Goal: Transaction & Acquisition: Purchase product/service

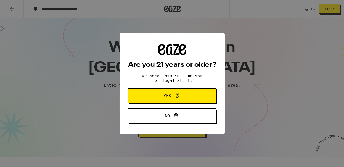
click at [190, 99] on span "Yes" at bounding box center [172, 95] width 43 height 7
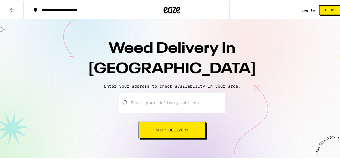
click at [145, 104] on input "Enter your delivery address" at bounding box center [171, 102] width 105 height 20
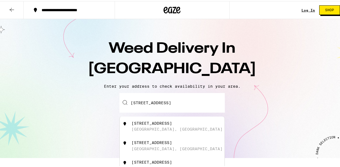
click at [172, 130] on div "1340 E 38th St Oakland, CA" at bounding box center [182, 125] width 100 height 11
type input "1340 E 38th St, Oakland, CA"
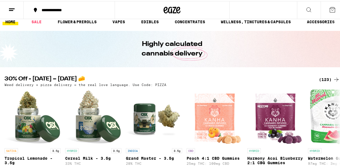
scroll to position [7, 0]
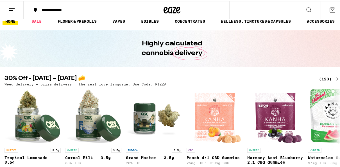
click at [325, 79] on div "(123)" at bounding box center [329, 78] width 21 height 7
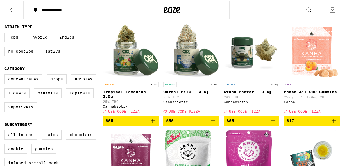
scroll to position [53, 0]
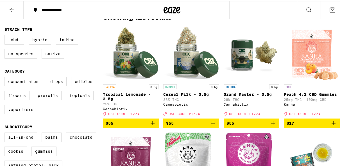
click at [10, 10] on icon at bounding box center [11, 8] width 7 height 7
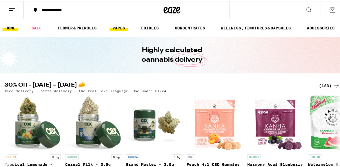
click at [123, 30] on link "VAPES" at bounding box center [119, 27] width 18 height 7
click at [120, 29] on link "VAPES" at bounding box center [119, 27] width 18 height 7
click at [120, 30] on link "VAPES" at bounding box center [119, 27] width 18 height 7
click at [119, 29] on link "VAPES" at bounding box center [119, 27] width 18 height 7
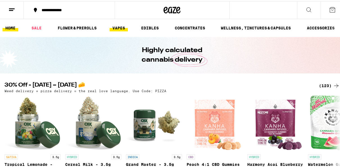
click at [122, 28] on link "VAPES" at bounding box center [119, 27] width 18 height 7
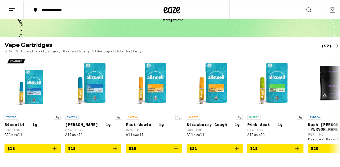
scroll to position [37, 0]
click at [326, 47] on div "(92)" at bounding box center [330, 45] width 18 height 7
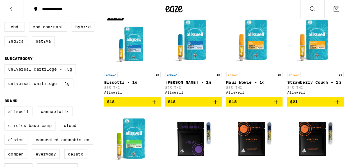
scroll to position [67, 0]
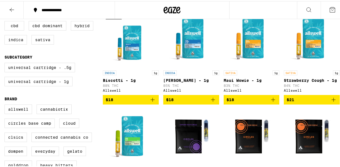
click at [300, 127] on img "Open page for Sour Rush - 1g from Circles Base Camp" at bounding box center [312, 136] width 56 height 56
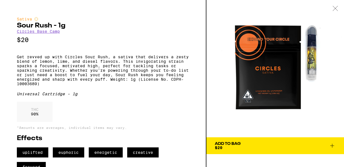
scroll to position [15, 0]
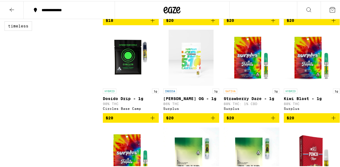
scroll to position [248, 0]
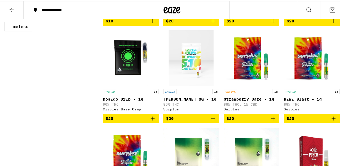
click at [271, 119] on icon "Add to bag" at bounding box center [273, 117] width 7 height 7
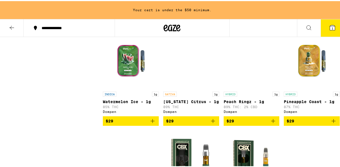
scroll to position [567, 0]
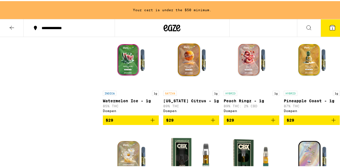
click at [153, 123] on icon "Add to bag" at bounding box center [152, 119] width 7 height 7
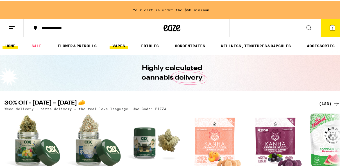
click at [115, 47] on link "VAPES" at bounding box center [119, 45] width 18 height 7
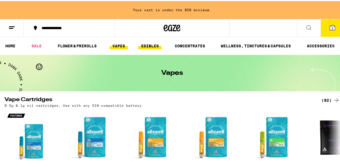
click at [153, 44] on link "EDIBLES" at bounding box center [149, 45] width 23 height 7
click at [152, 46] on link "EDIBLES" at bounding box center [149, 45] width 23 height 7
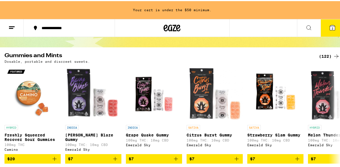
scroll to position [44, 0]
click at [327, 57] on div "(122)" at bounding box center [329, 55] width 21 height 7
click at [333, 58] on icon at bounding box center [336, 55] width 7 height 7
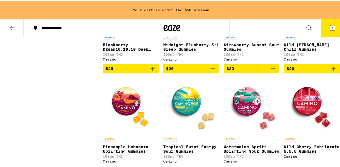
scroll to position [1876, 0]
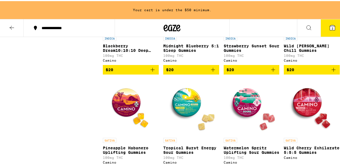
click at [271, 71] on icon "Add to bag" at bounding box center [273, 69] width 4 height 4
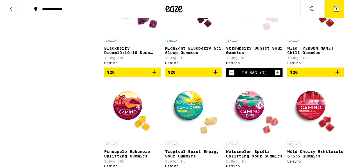
scroll to position [1855, 0]
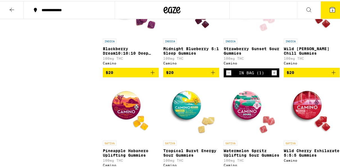
click at [332, 10] on span "3" at bounding box center [333, 9] width 2 height 3
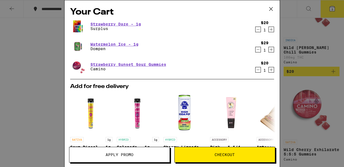
click at [260, 105] on img "Open page for Arteseno 11/4 Booklet from RAW" at bounding box center [278, 113] width 38 height 42
click at [273, 12] on icon at bounding box center [271, 9] width 8 height 8
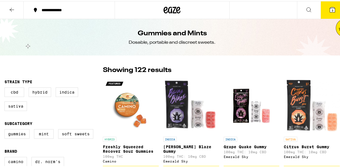
click at [14, 9] on icon at bounding box center [11, 8] width 7 height 7
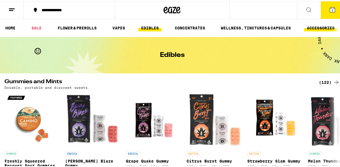
click at [319, 30] on link "ACCESSORIES" at bounding box center [320, 27] width 33 height 7
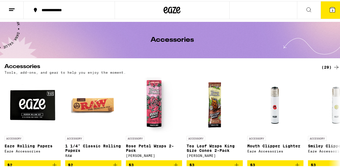
scroll to position [17, 0]
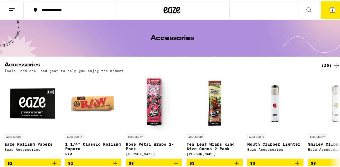
click at [326, 67] on div "(29)" at bounding box center [330, 64] width 18 height 7
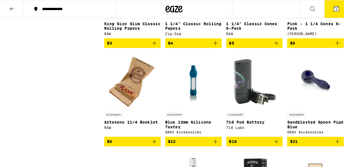
scroll to position [318, 0]
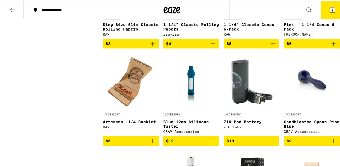
click at [320, 66] on img "Open page for Sandblasted Spoon Pipe Blue from GRAV Accessories" at bounding box center [312, 80] width 42 height 56
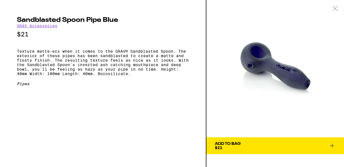
click at [316, 72] on img at bounding box center [276, 69] width 138 height 138
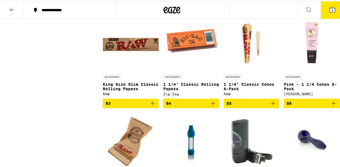
scroll to position [248, 0]
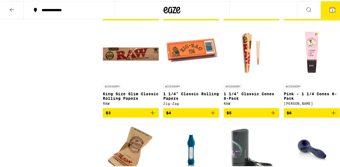
click at [154, 115] on icon "Add to bag" at bounding box center [152, 112] width 7 height 7
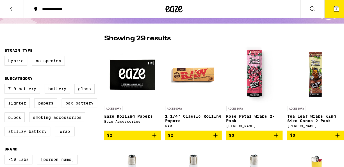
scroll to position [33, 0]
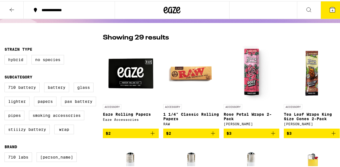
click at [324, 71] on img "Open page for Tea Leaf Wraps King Size Cones 2-Pack from Blazy Susan" at bounding box center [312, 72] width 56 height 56
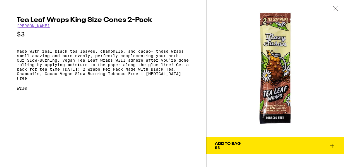
click at [334, 13] on div at bounding box center [335, 9] width 17 height 18
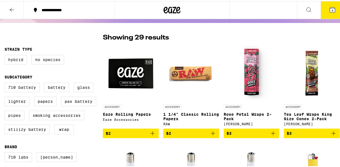
click at [329, 11] on icon at bounding box center [332, 8] width 7 height 7
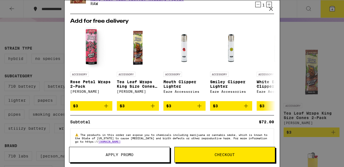
scroll to position [97, 0]
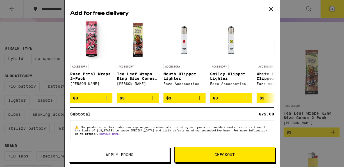
click at [238, 154] on span "Checkout" at bounding box center [225, 155] width 100 height 4
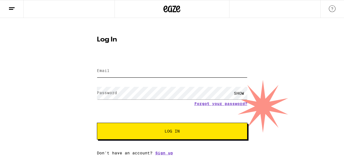
click at [169, 73] on input "Email" at bounding box center [172, 71] width 151 height 13
type input "tonchrisjess@msn.com"
click at [152, 108] on form "Email Email tonchrisjess@msn.com Password Password SHOW Forgot your password? L…" at bounding box center [172, 98] width 151 height 83
click at [188, 133] on span "Log In" at bounding box center [172, 132] width 105 height 4
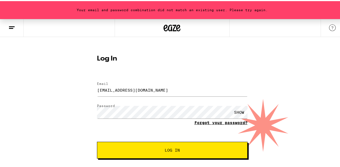
click at [216, 123] on link "Forgot your password?" at bounding box center [220, 122] width 53 height 4
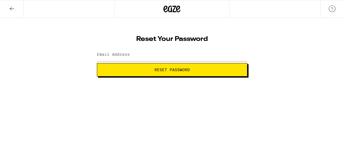
click at [189, 70] on span "Reset Password" at bounding box center [172, 70] width 35 height 4
click at [206, 71] on button "Reset Password" at bounding box center [172, 69] width 151 height 13
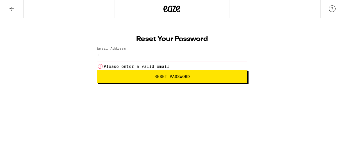
type input "tonchrisjess@msn.com"
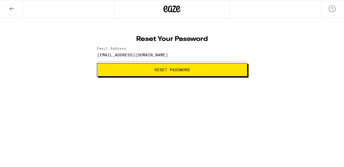
click at [182, 74] on button "Reset Password" at bounding box center [172, 69] width 151 height 13
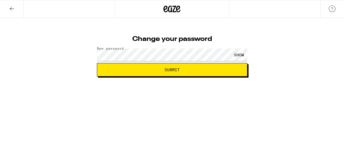
click at [239, 56] on div "SHOW" at bounding box center [239, 55] width 17 height 13
click at [180, 72] on span "Submit" at bounding box center [172, 70] width 141 height 4
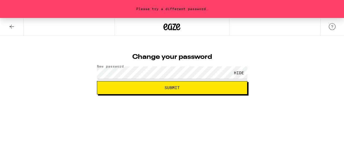
click at [183, 90] on span "Submit" at bounding box center [172, 88] width 141 height 4
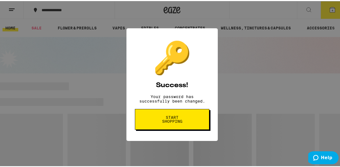
click at [0, 0] on button "Start shopping" at bounding box center [0, 0] width 0 height 0
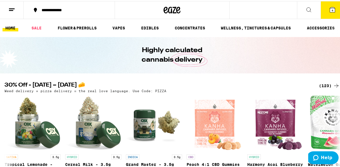
click at [329, 11] on icon at bounding box center [332, 8] width 7 height 7
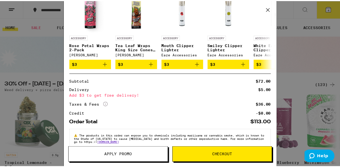
scroll to position [134, 0]
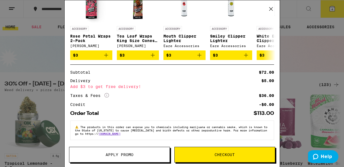
click at [243, 151] on button "Checkout" at bounding box center [225, 155] width 101 height 16
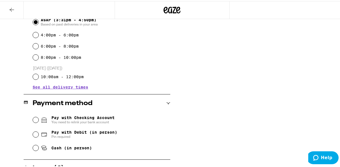
scroll to position [166, 0]
click at [34, 136] on input "Pay with Debit (in person) Pin required" at bounding box center [36, 134] width 6 height 6
radio input "true"
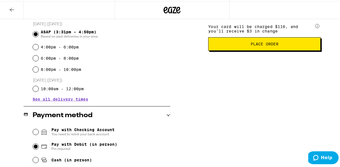
scroll to position [154, 0]
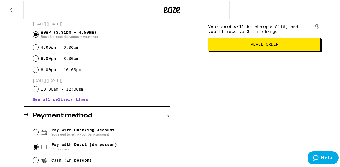
click at [246, 45] on span "Place Order" at bounding box center [264, 43] width 103 height 4
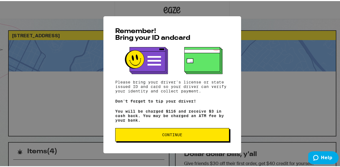
click at [188, 139] on button "Continue" at bounding box center [172, 133] width 114 height 13
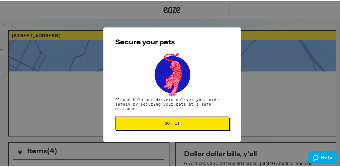
click at [186, 124] on span "Got it" at bounding box center [172, 123] width 105 height 4
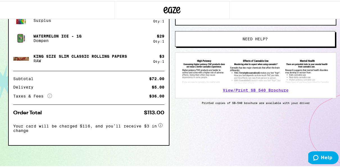
scroll to position [176, 0]
click at [130, 142] on div "Strawberry Sunset Sour Gummies Camino $ 20 Qty: 1 Strawberry Daze - 1g Surplus …" at bounding box center [89, 62] width 160 height 165
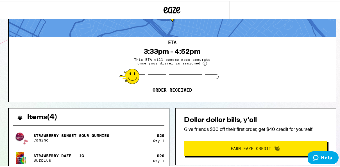
scroll to position [33, 0]
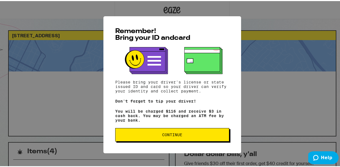
click at [200, 138] on button "Continue" at bounding box center [172, 133] width 114 height 13
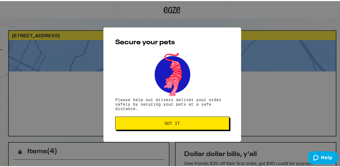
click at [197, 126] on button "Got it" at bounding box center [172, 122] width 114 height 13
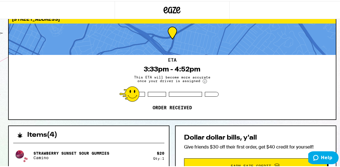
scroll to position [23, 0]
